Goal: Information Seeking & Learning: Learn about a topic

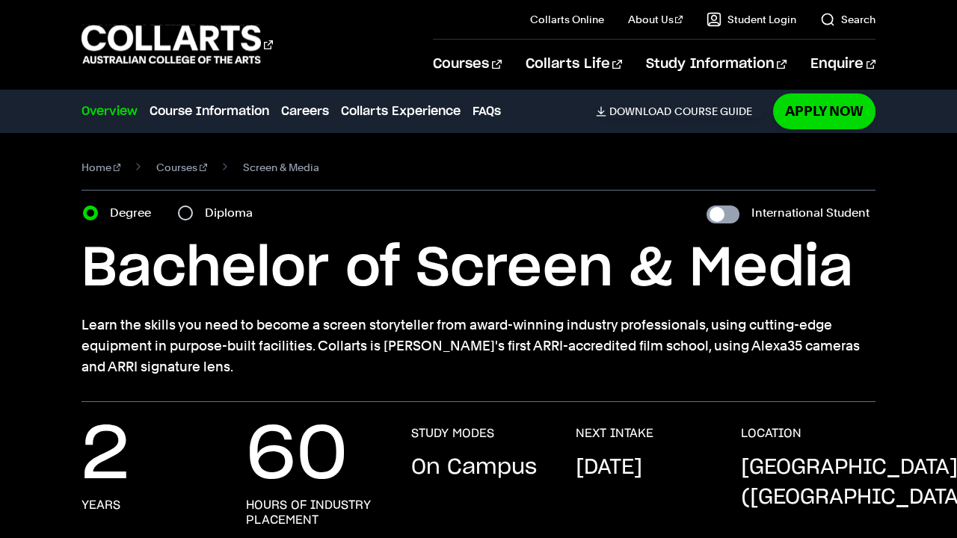
click at [723, 208] on input "International Student" at bounding box center [722, 215] width 33 height 18
checkbox input "true"
click at [731, 214] on input "International Student" at bounding box center [722, 215] width 33 height 18
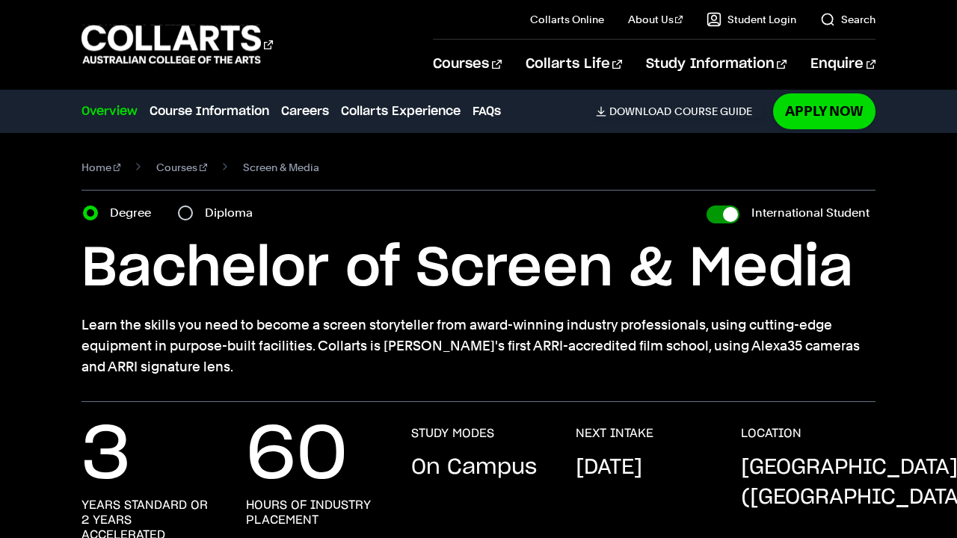
checkbox input "false"
click at [730, 214] on input "International Student" at bounding box center [722, 215] width 33 height 18
checkbox input "true"
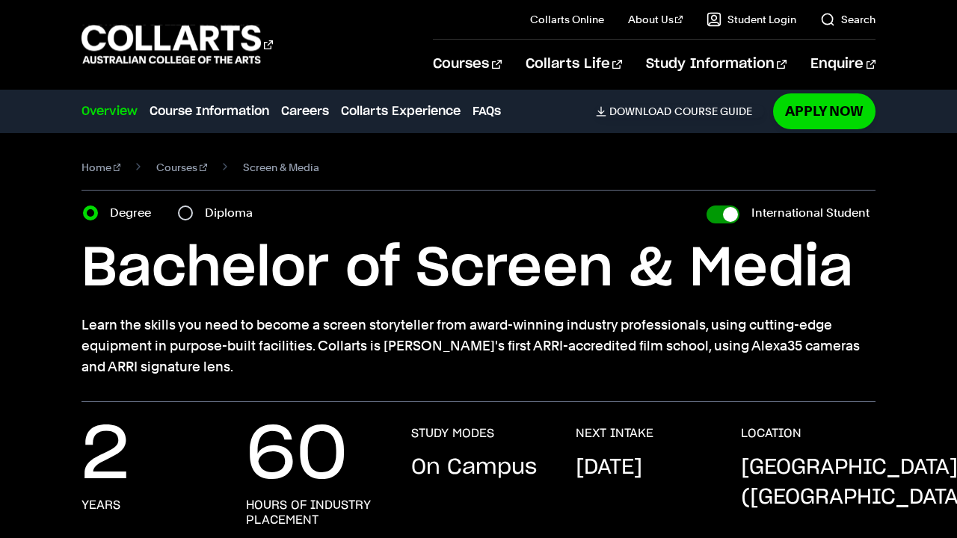
checkbox input "true"
click at [730, 214] on input "International Student" at bounding box center [722, 215] width 33 height 18
checkbox input "false"
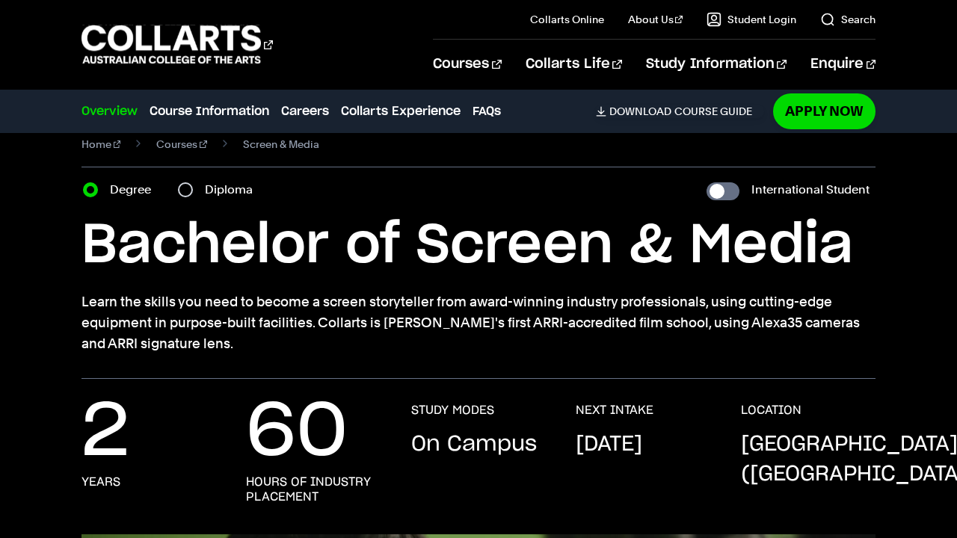
scroll to position [28, 0]
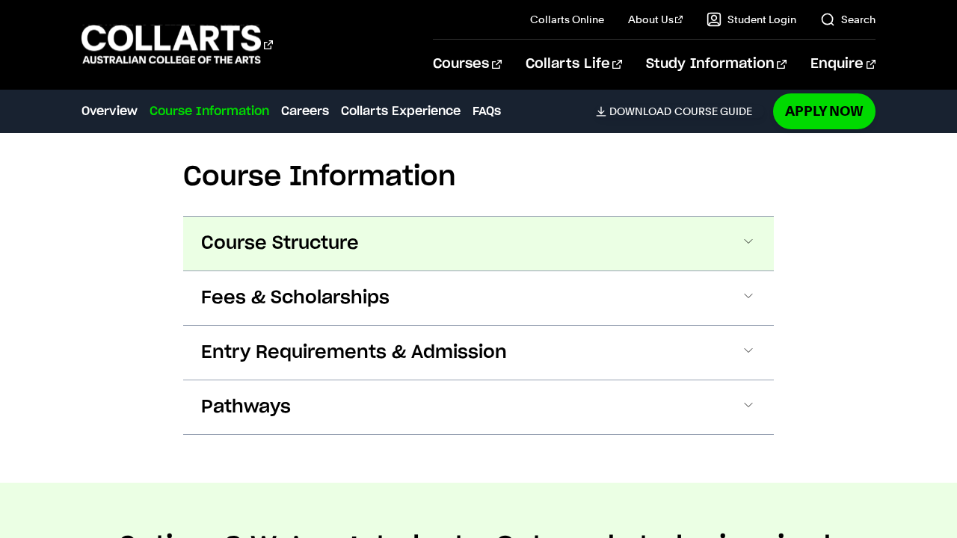
click at [277, 244] on span "Course Structure" at bounding box center [280, 244] width 158 height 24
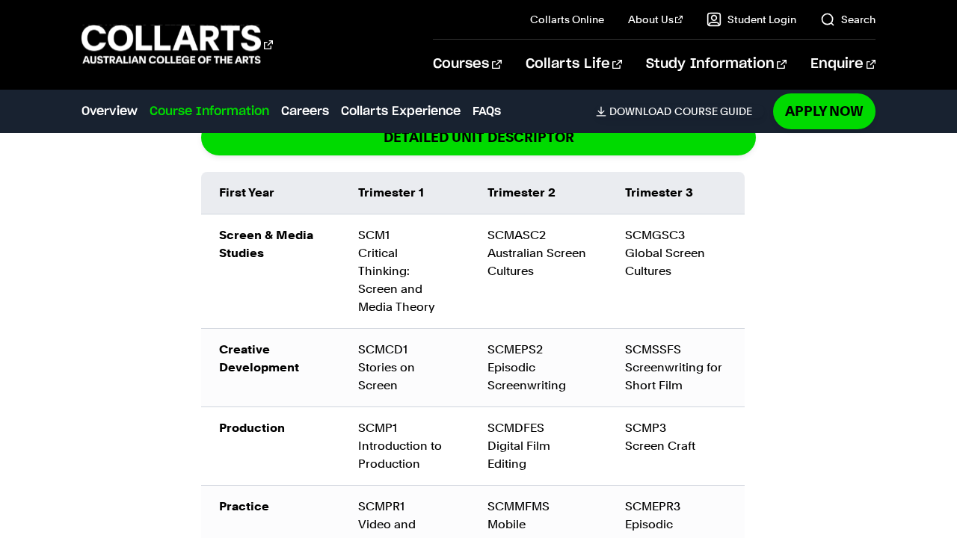
scroll to position [1718, 0]
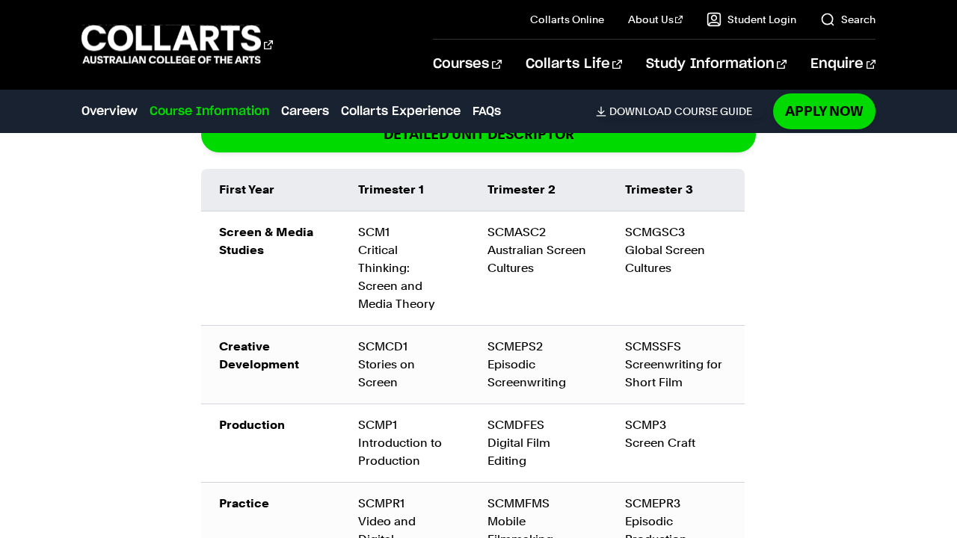
click at [387, 370] on div "SCMCD1 Stories on Screen" at bounding box center [404, 365] width 93 height 54
click at [390, 369] on div "SCMCD1 Stories on Screen" at bounding box center [404, 365] width 93 height 54
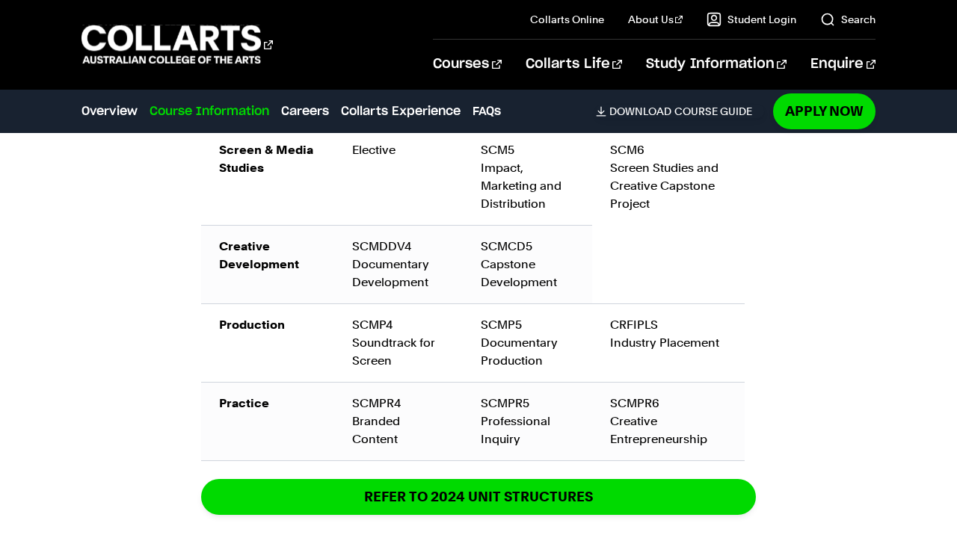
scroll to position [2231, 0]
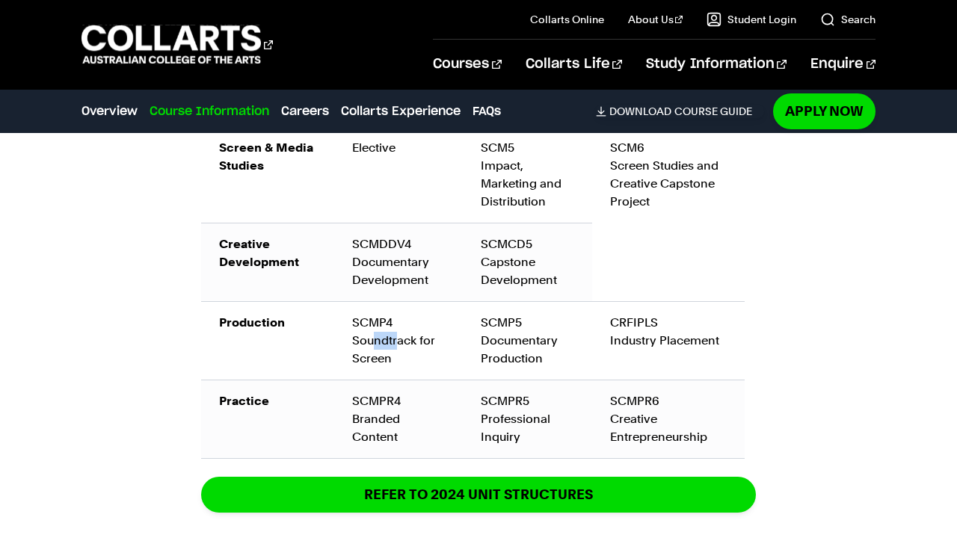
drag, startPoint x: 370, startPoint y: 344, endPoint x: 398, endPoint y: 344, distance: 27.7
click at [398, 344] on div "SCMP4 Soundtrack for Screen" at bounding box center [398, 341] width 93 height 54
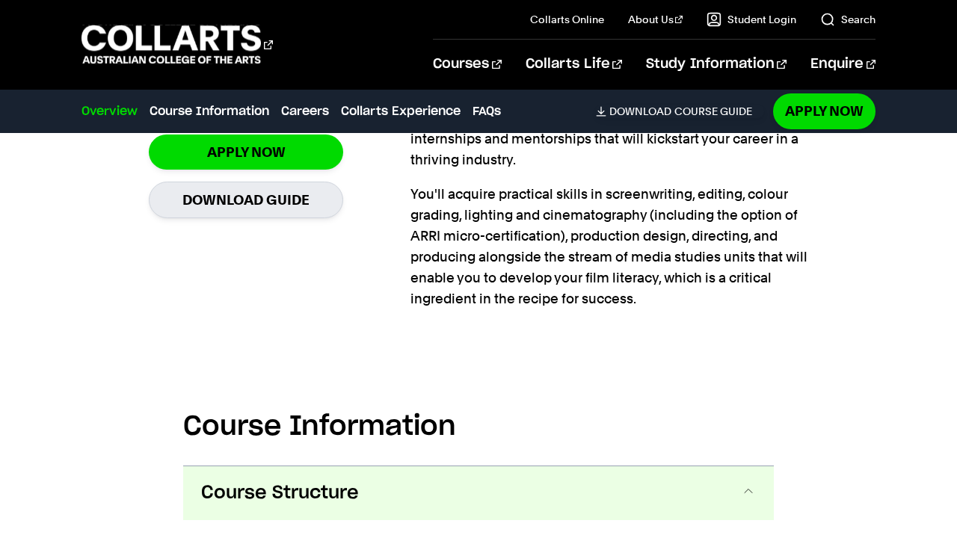
scroll to position [1198, 0]
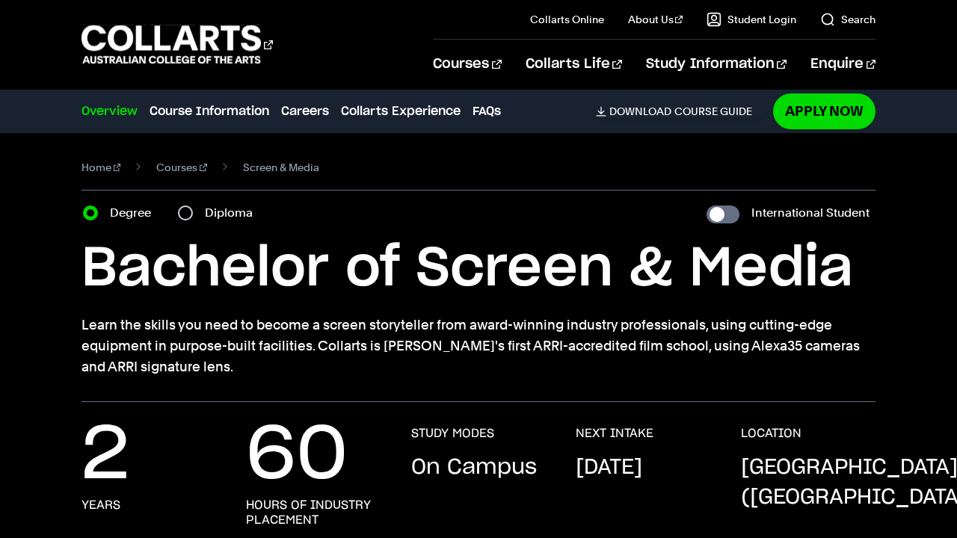
drag, startPoint x: 202, startPoint y: 66, endPoint x: 259, endPoint y: 66, distance: 57.6
click at [257, 66] on div "Courses Collarts Online Study 100% online About Us History & Values Strategic P…" at bounding box center [478, 44] width 957 height 89
